Goal: Task Accomplishment & Management: Use online tool/utility

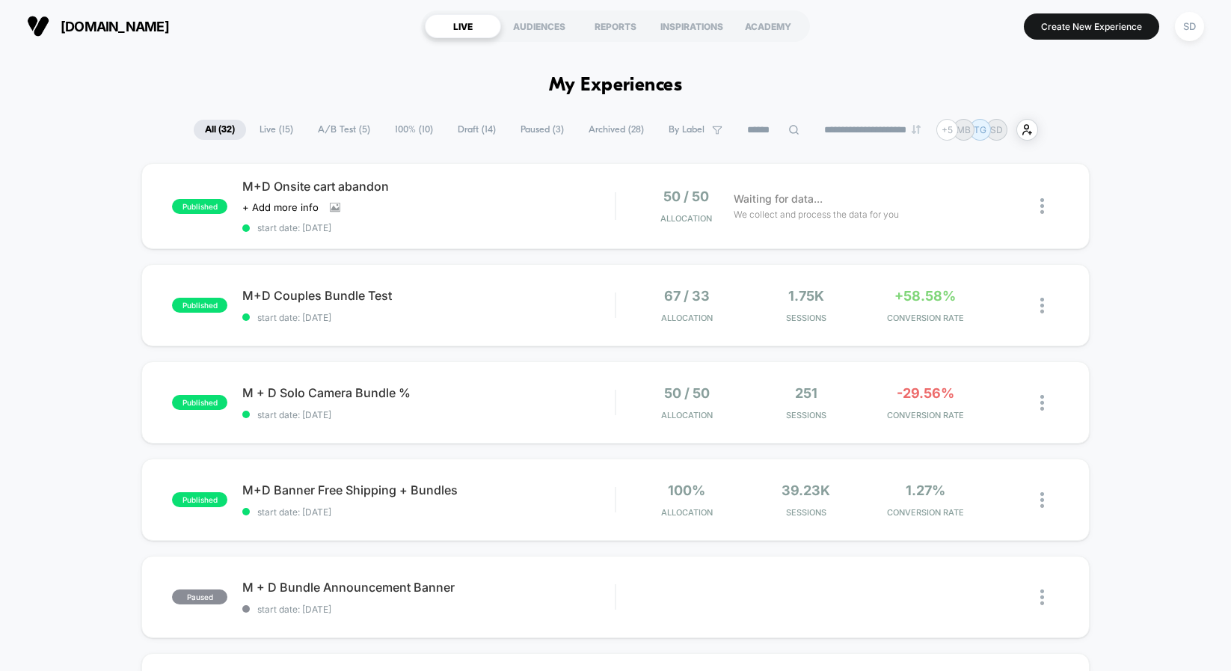
click at [335, 128] on span "A/B Test ( 5 )" at bounding box center [344, 130] width 75 height 20
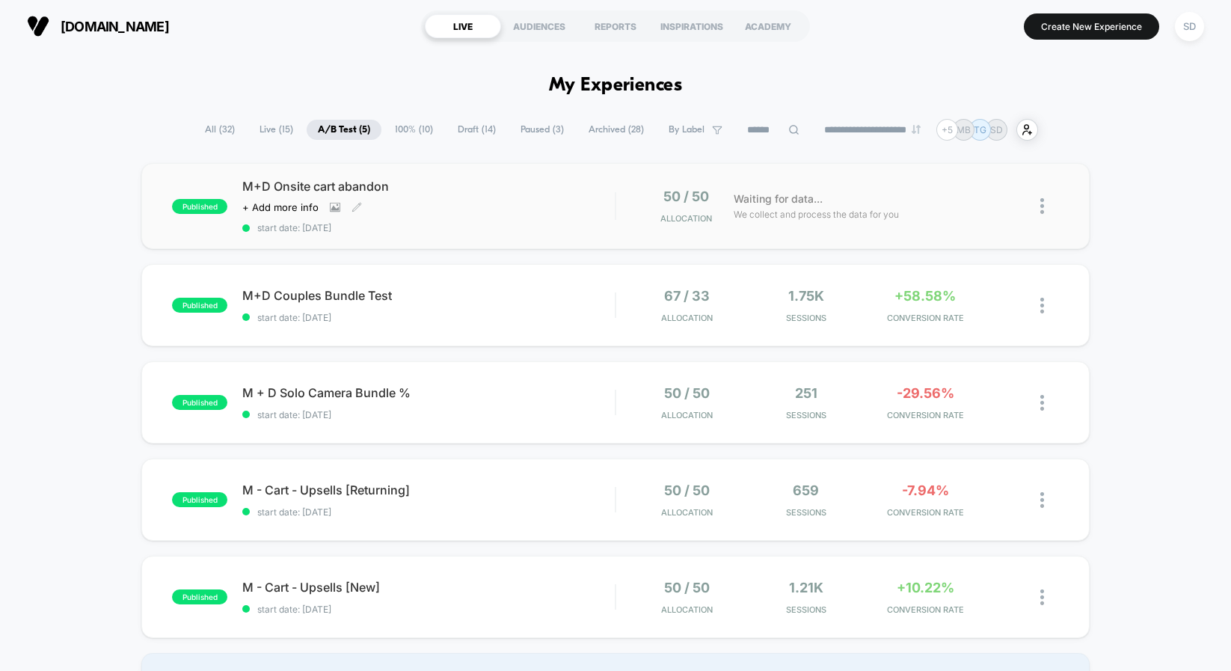
click at [306, 183] on span "M+D Onsite cart abandon" at bounding box center [428, 186] width 372 height 15
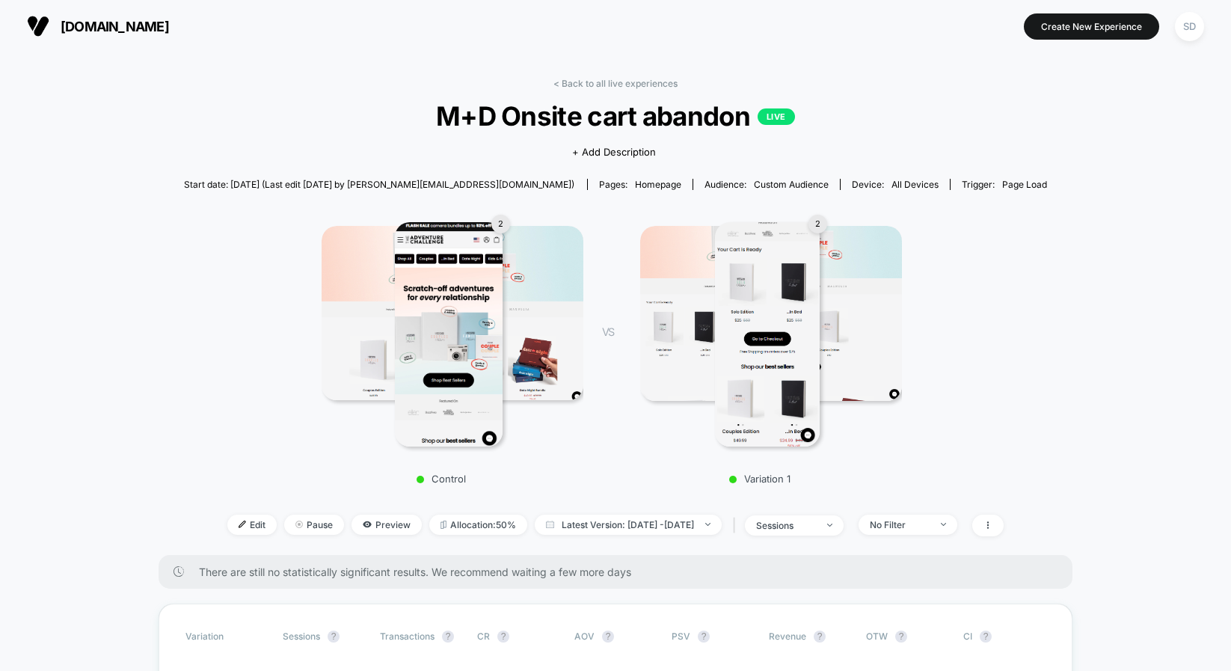
click at [40, 25] on img at bounding box center [38, 26] width 22 height 22
